Goal: Task Accomplishment & Management: Manage account settings

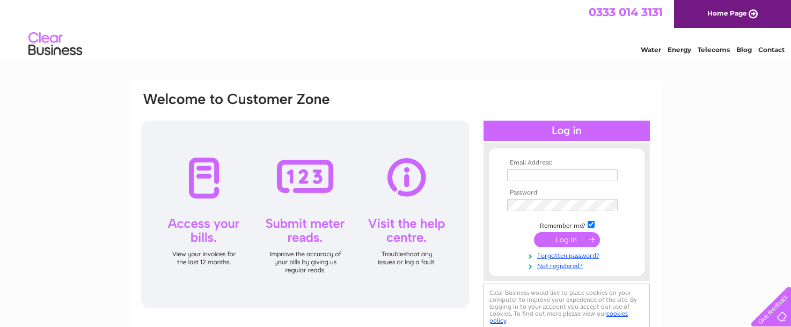
type input "[EMAIL_ADDRESS][DOMAIN_NAME]"
click at [580, 239] on input "submit" at bounding box center [567, 239] width 66 height 15
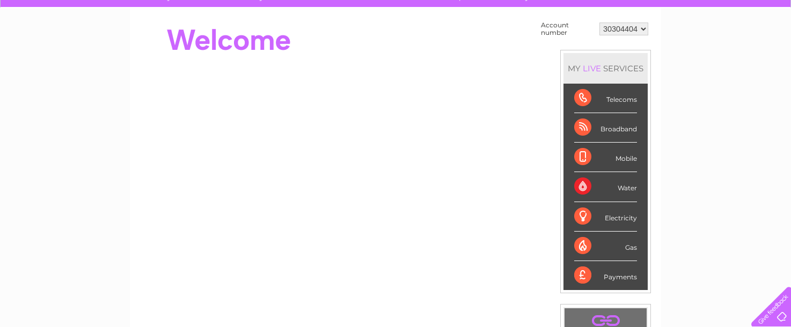
scroll to position [107, 0]
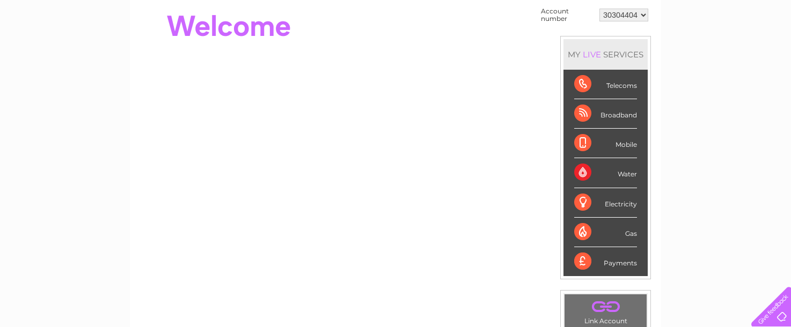
click at [616, 267] on div "Payments" at bounding box center [605, 261] width 63 height 29
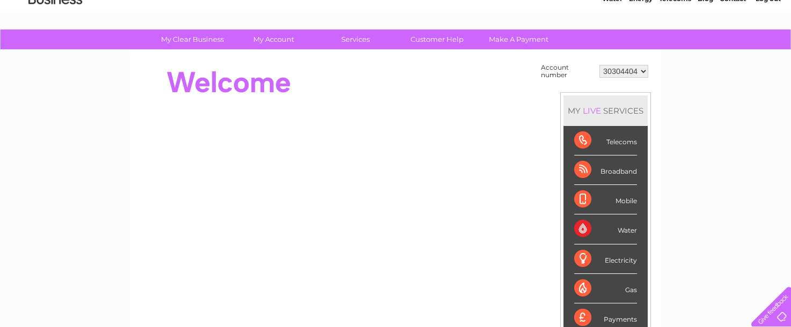
scroll to position [0, 0]
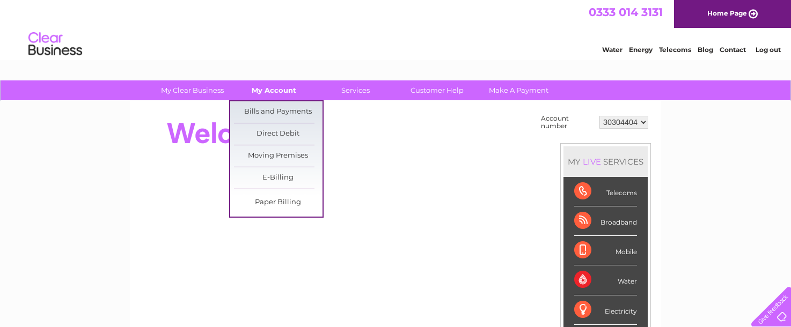
click at [270, 90] on link "My Account" at bounding box center [274, 91] width 89 height 20
click at [265, 109] on link "Bills and Payments" at bounding box center [278, 111] width 89 height 21
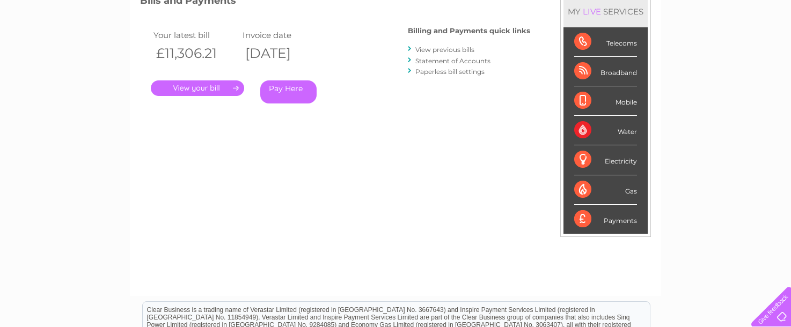
scroll to position [161, 0]
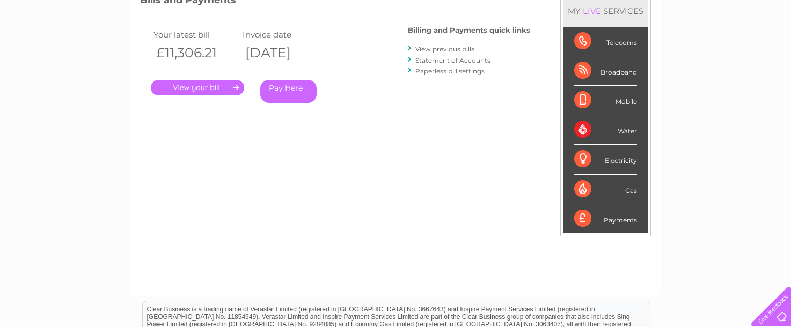
click at [220, 89] on link "." at bounding box center [197, 88] width 93 height 16
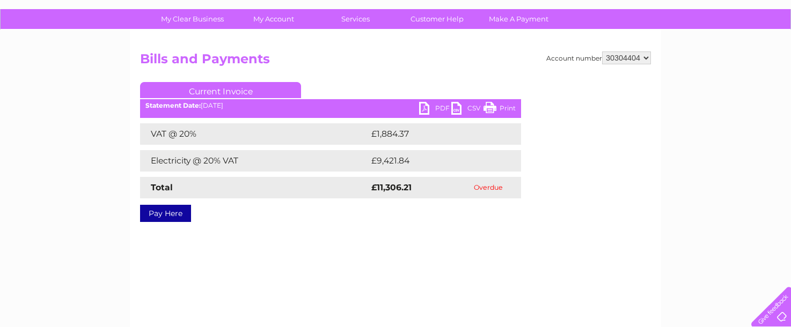
scroll to position [54, 0]
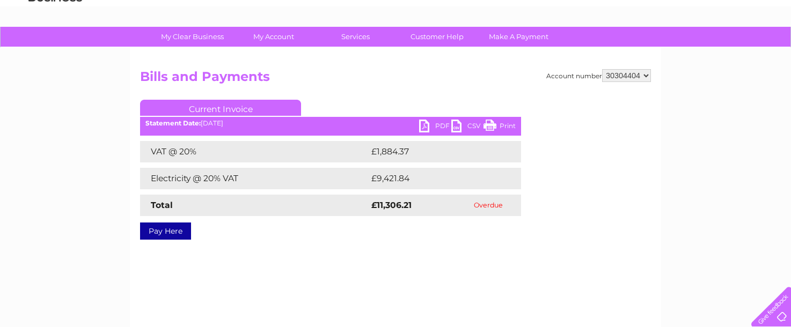
click at [430, 126] on link "PDF" at bounding box center [435, 128] width 32 height 16
